Goal: Browse casually: Explore the website without a specific task or goal

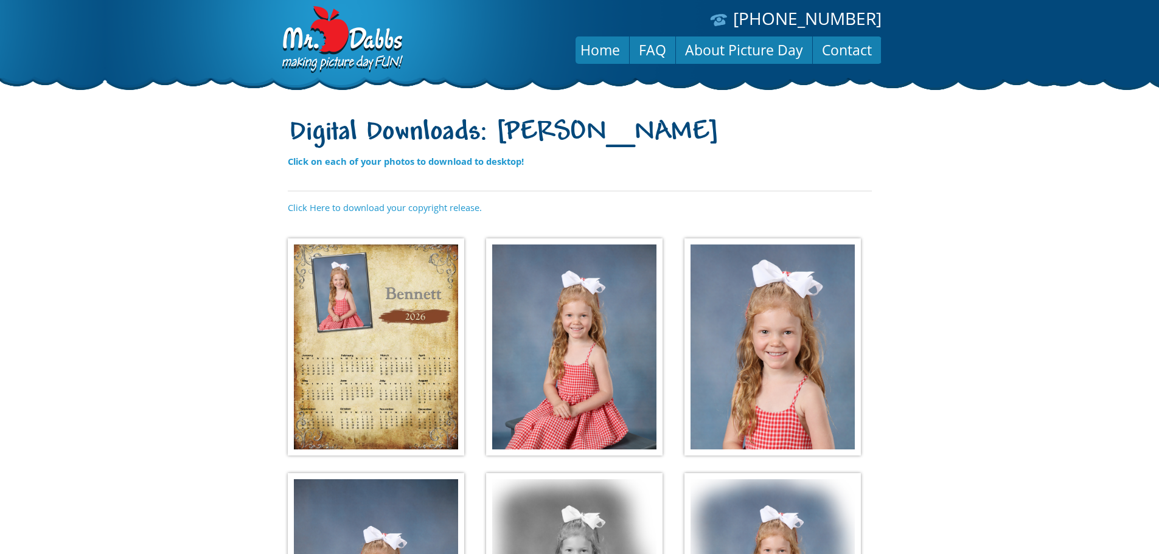
drag, startPoint x: 366, startPoint y: 269, endPoint x: 376, endPoint y: 265, distance: 11.2
click at [366, 270] on img at bounding box center [376, 347] width 176 height 218
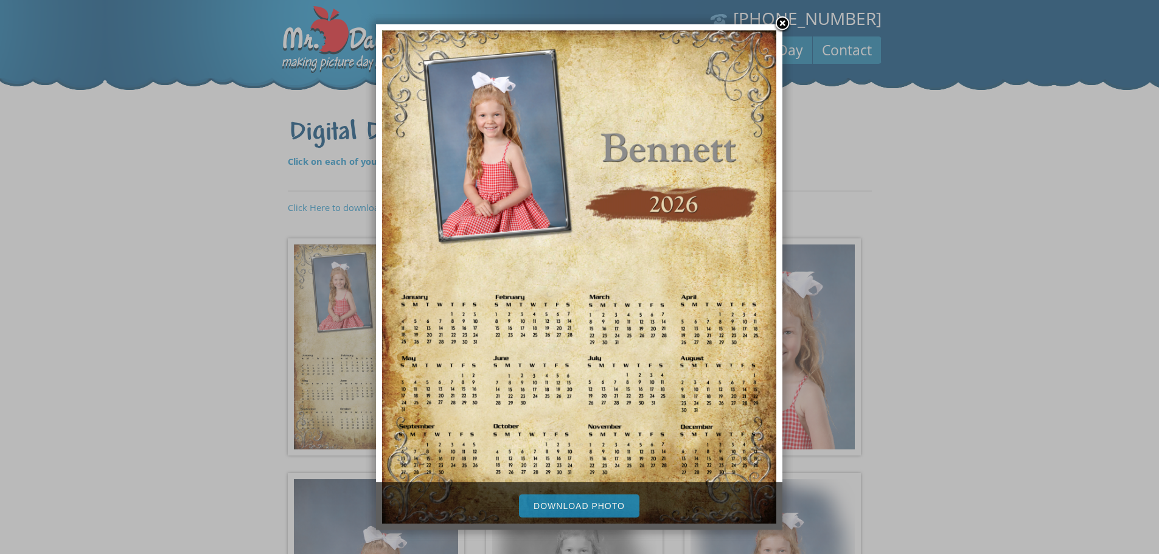
click at [954, 253] on div at bounding box center [579, 445] width 1159 height 890
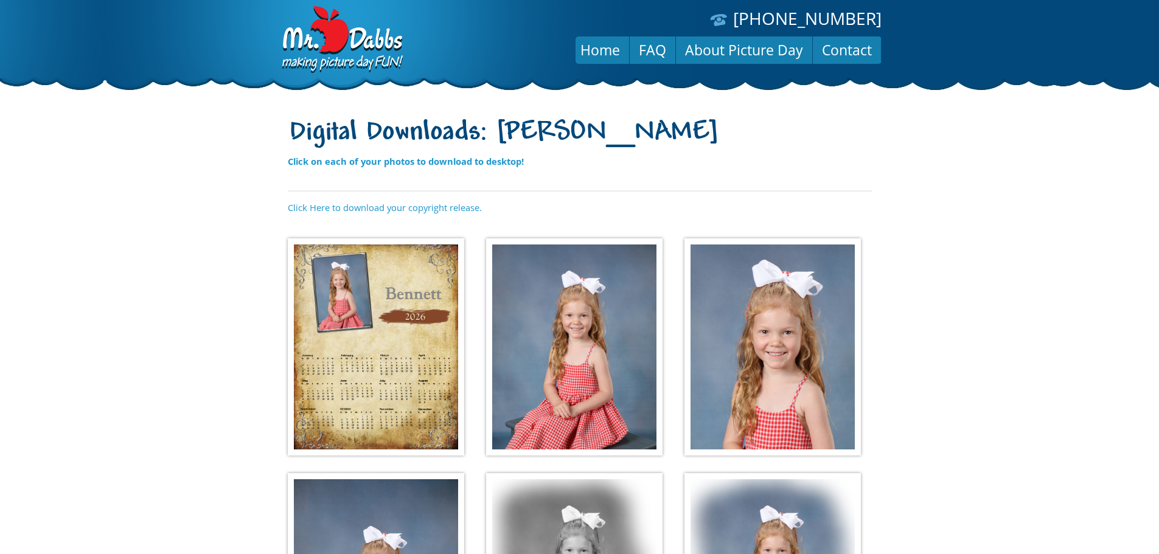
click at [566, 301] on img at bounding box center [574, 347] width 176 height 218
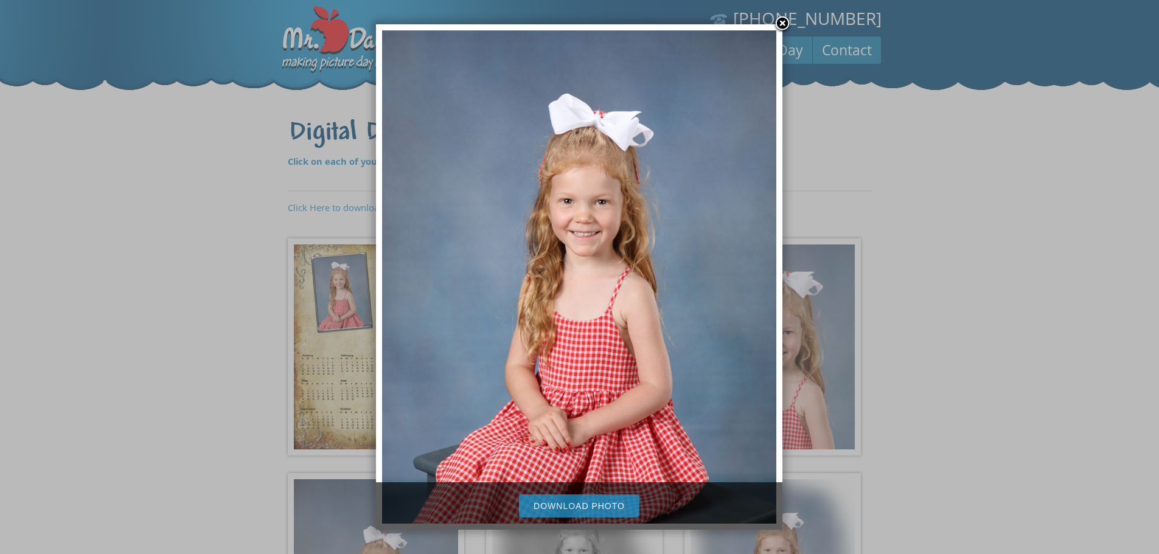
click at [1005, 330] on div at bounding box center [579, 445] width 1159 height 890
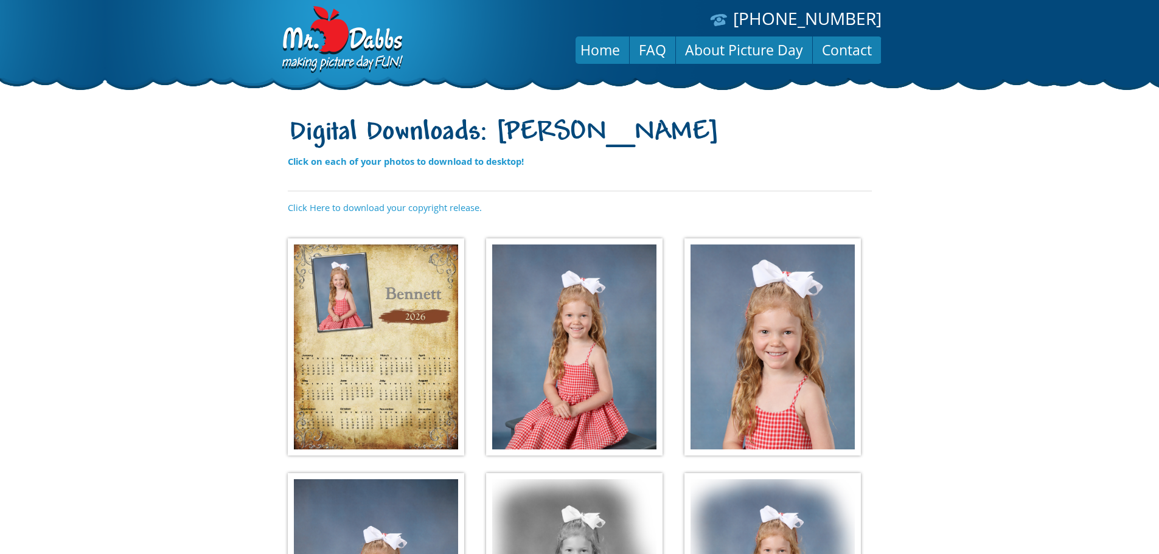
click at [848, 324] on img at bounding box center [772, 347] width 176 height 218
click at [721, 321] on body "[PHONE_NUMBER] Menu Home FAQ About Picture Day Contact Digital Downloads: [PERS…" at bounding box center [579, 277] width 1159 height 554
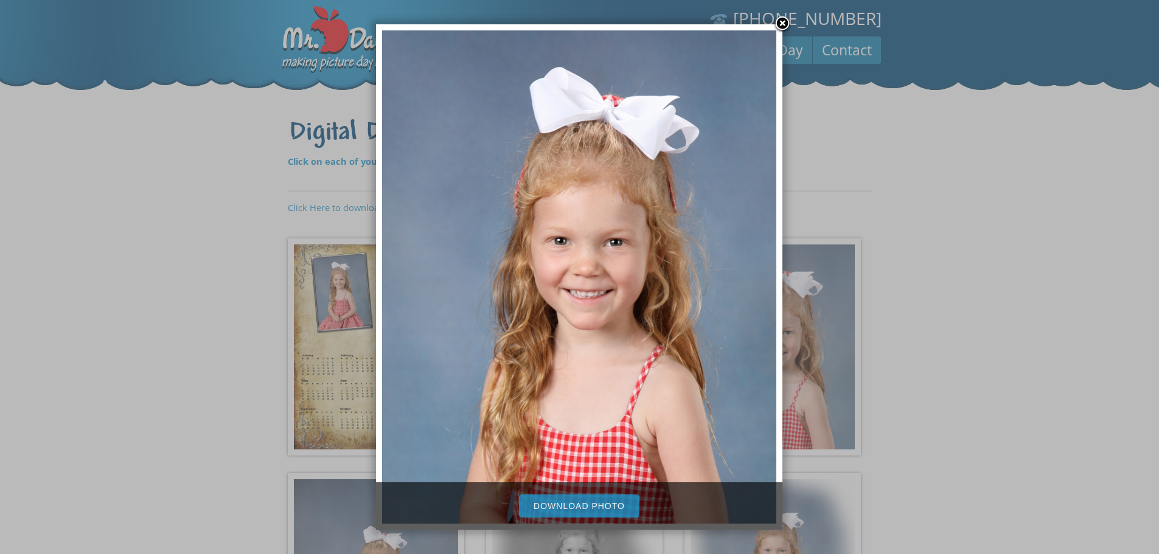
click at [976, 307] on div at bounding box center [579, 445] width 1159 height 890
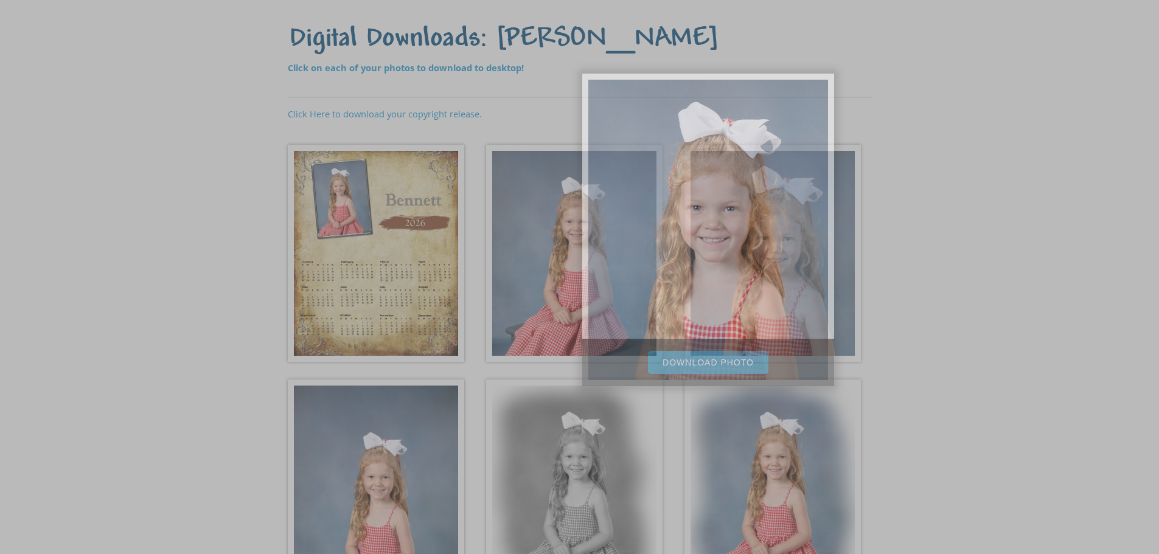
scroll to position [182, 0]
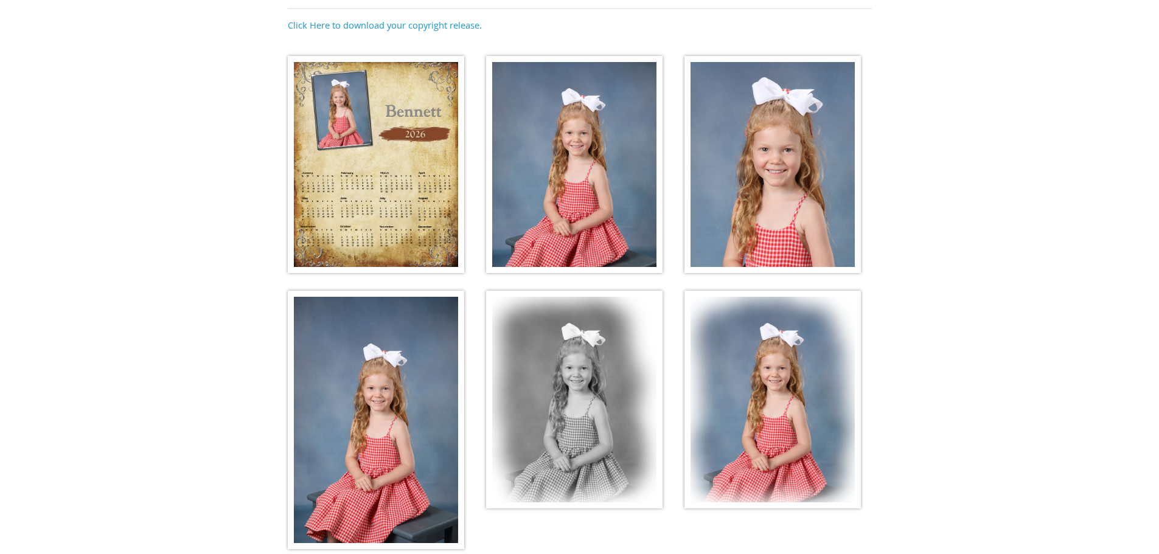
click at [364, 367] on img at bounding box center [376, 420] width 176 height 258
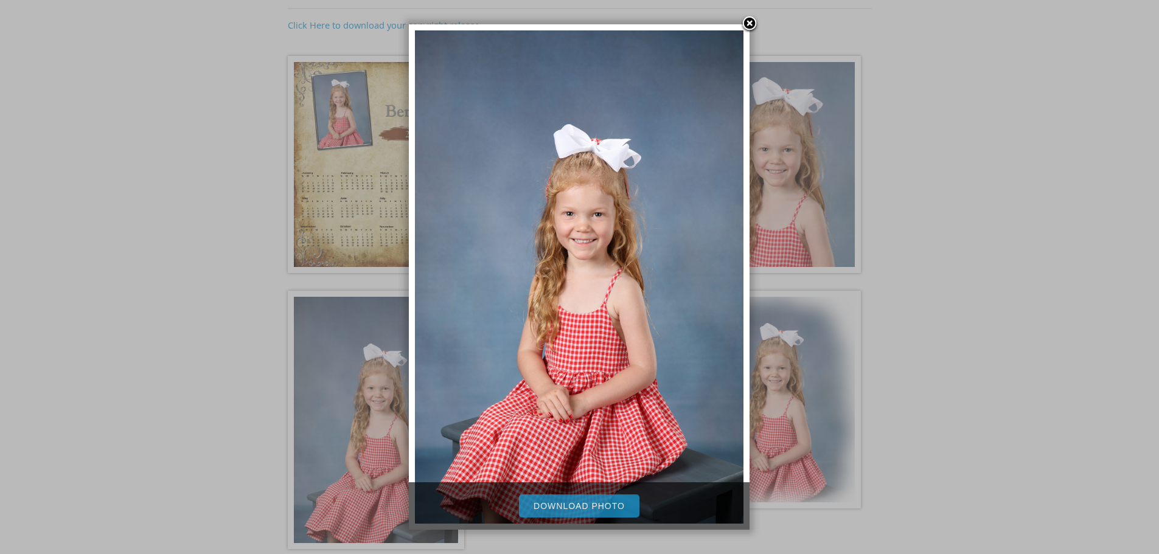
click at [934, 325] on div at bounding box center [579, 263] width 1159 height 890
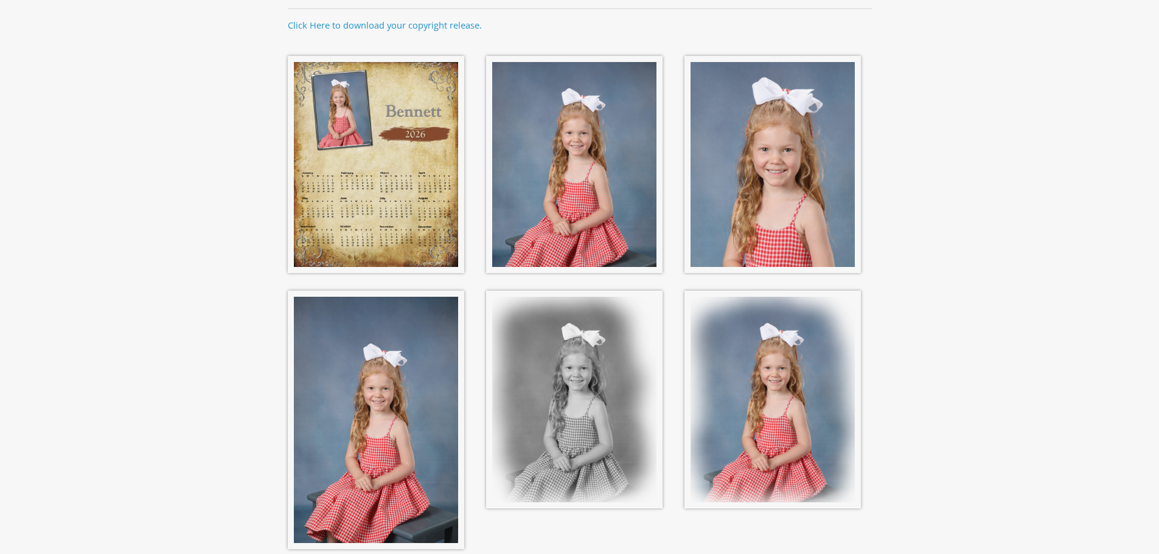
click at [754, 404] on img at bounding box center [772, 400] width 176 height 218
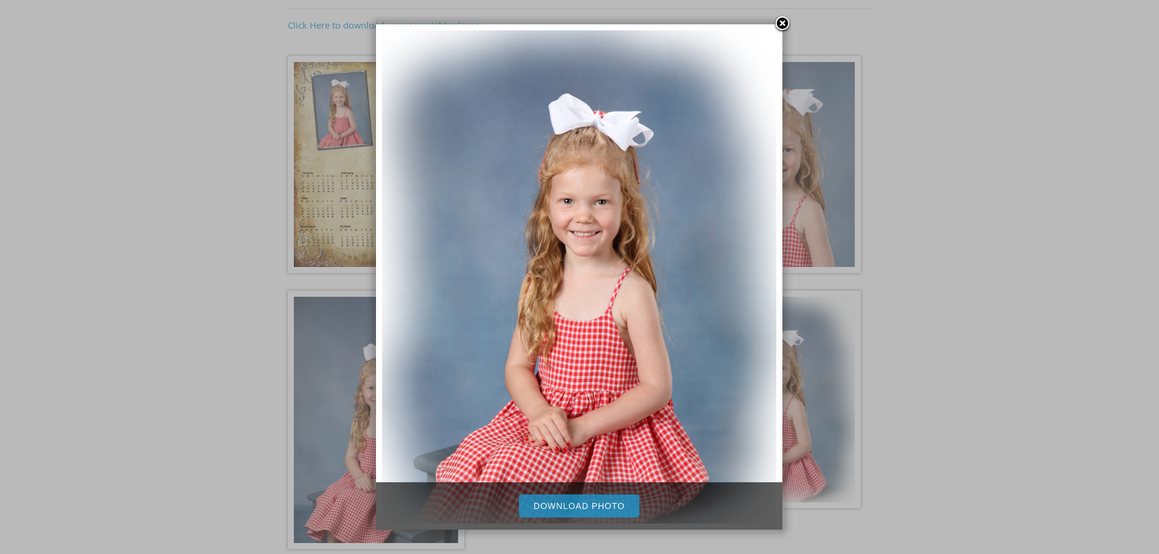
click at [1077, 389] on div at bounding box center [579, 263] width 1159 height 890
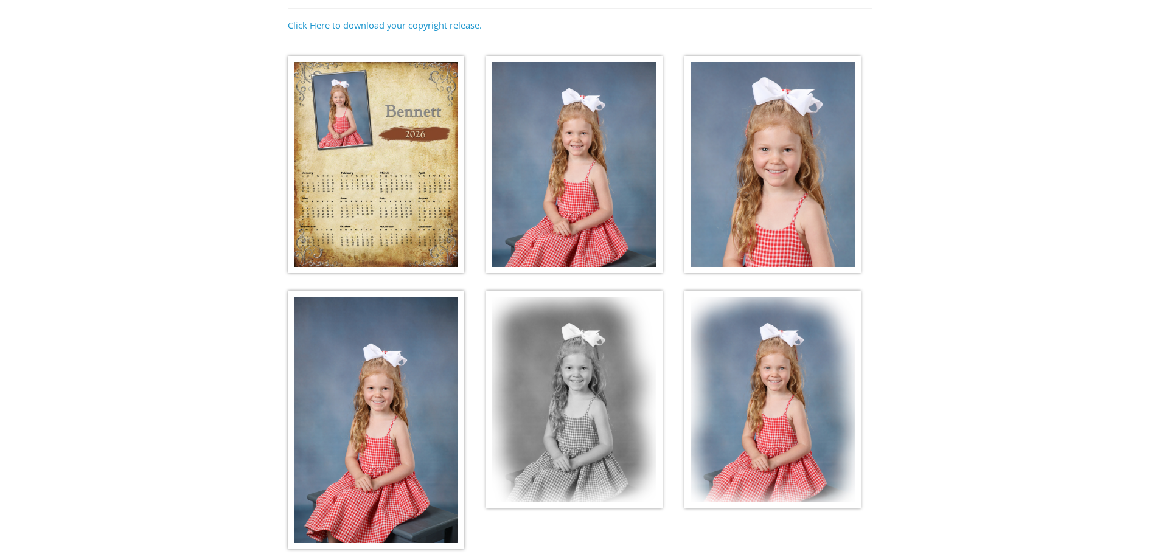
click at [619, 394] on img at bounding box center [574, 400] width 176 height 218
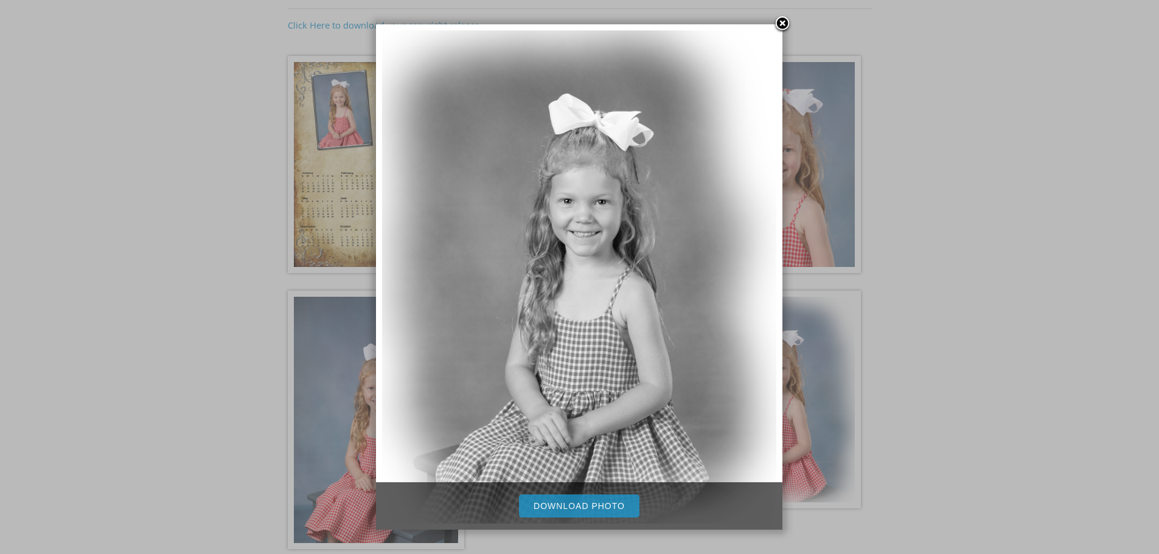
click at [976, 340] on div at bounding box center [579, 263] width 1159 height 890
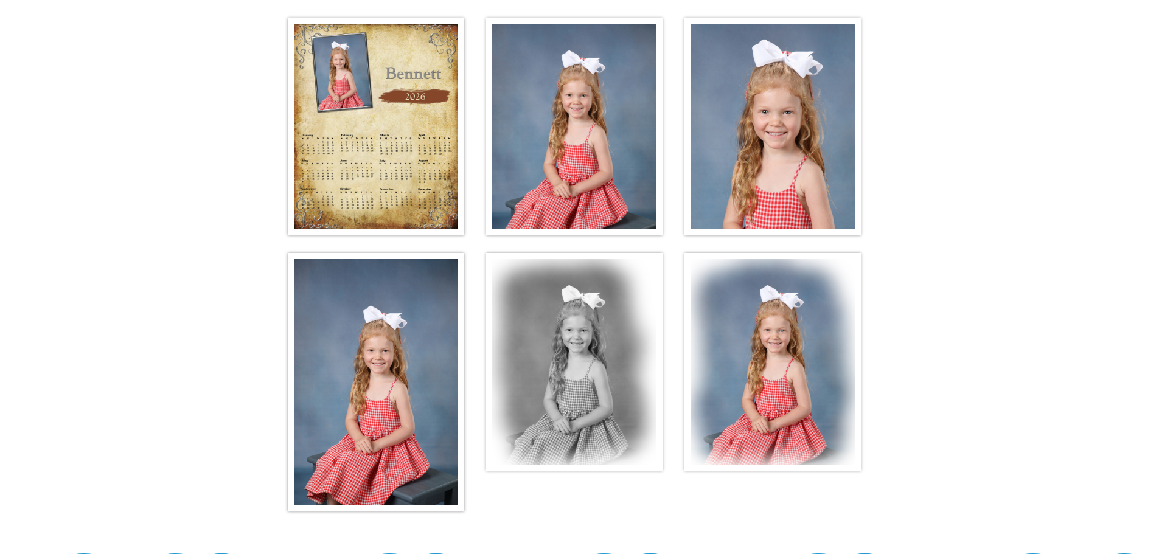
scroll to position [336, 0]
